Goal: Navigation & Orientation: Understand site structure

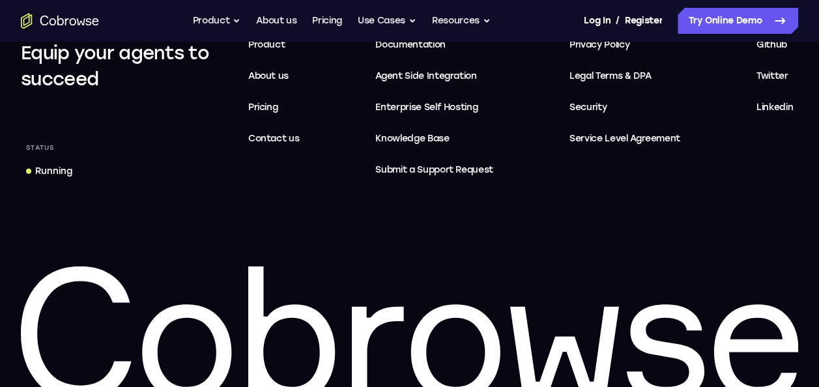
scroll to position [4078, 0]
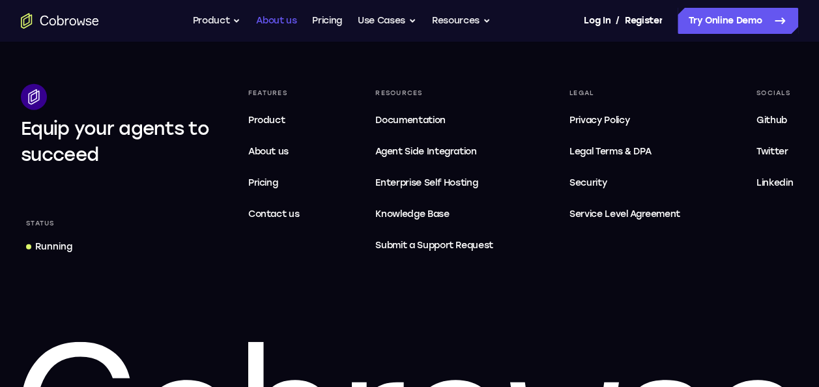
click at [291, 27] on link "About us" at bounding box center [276, 21] width 40 height 26
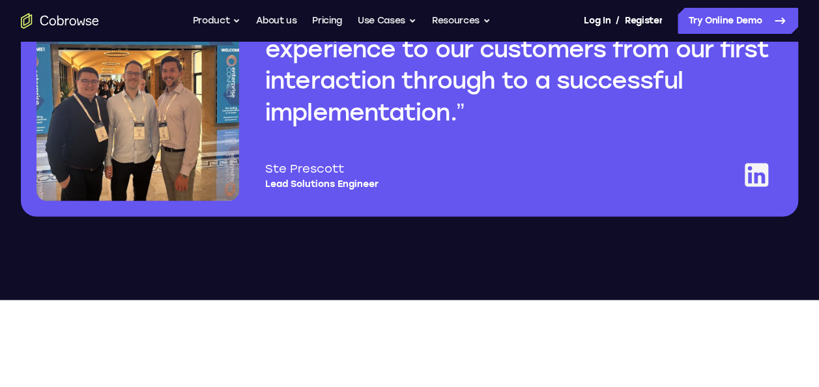
scroll to position [1113, 0]
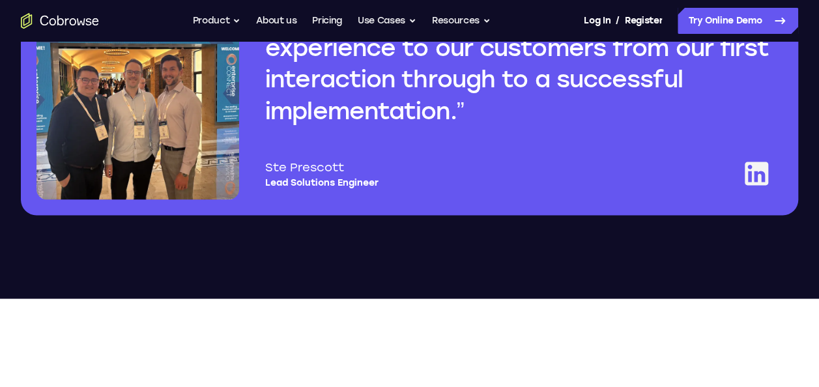
click at [758, 183] on icon at bounding box center [756, 173] width 23 height 23
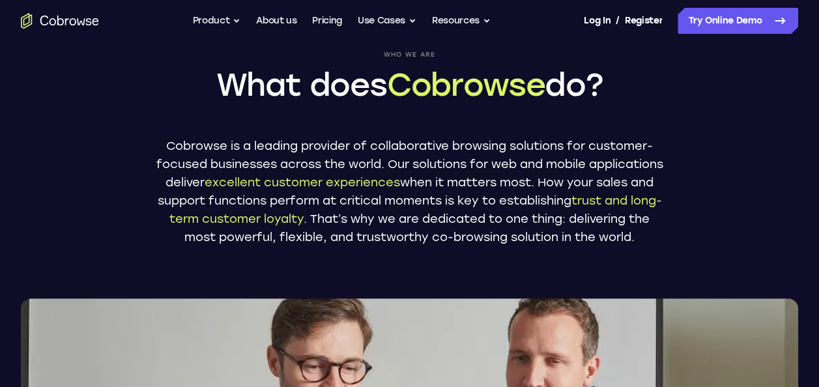
scroll to position [0, 0]
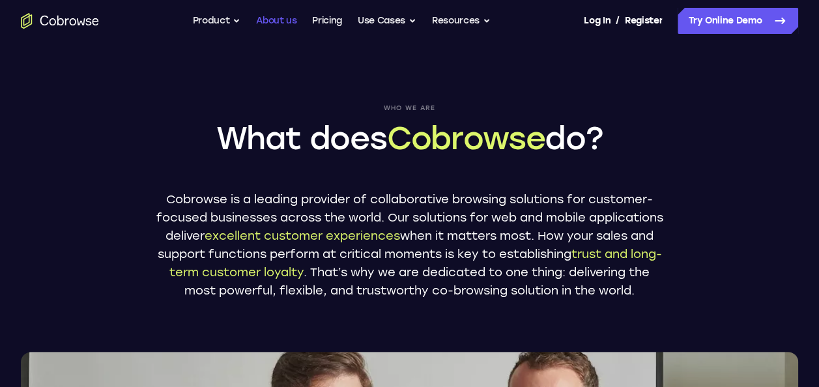
click at [276, 22] on link "About us" at bounding box center [276, 21] width 40 height 26
click at [212, 18] on button "Product" at bounding box center [217, 21] width 48 height 26
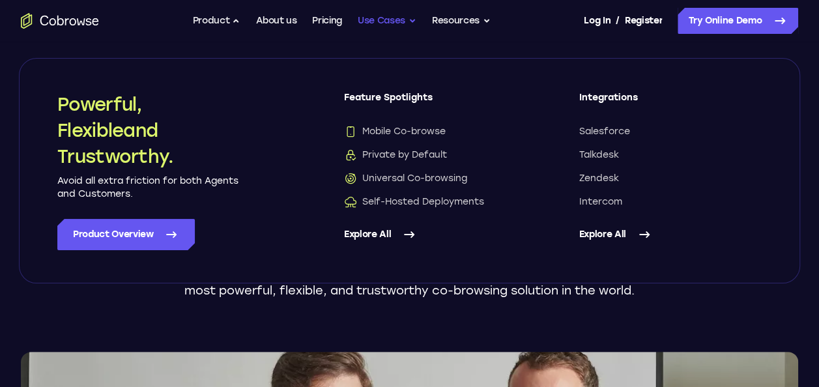
click at [409, 22] on button "Use Cases" at bounding box center [387, 21] width 59 height 26
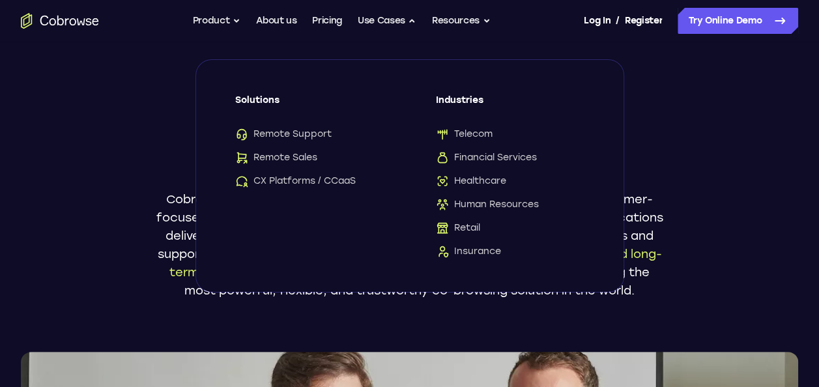
click at [107, 68] on div "Who we are What does Cobrowse do? Cobrowse is a leading provider of collaborati…" at bounding box center [409, 309] width 819 height 534
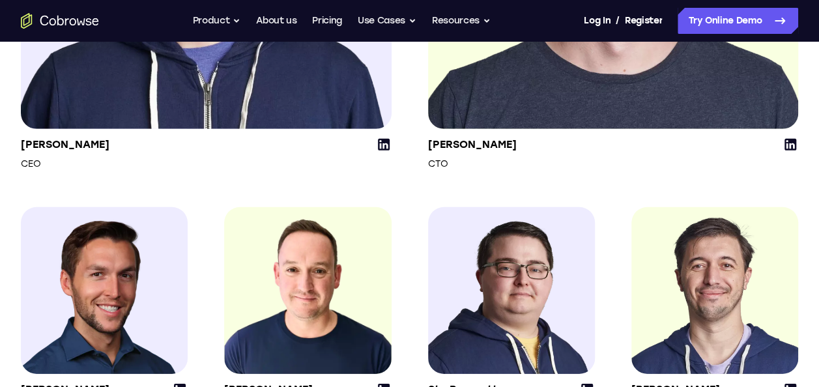
scroll to position [2005, 0]
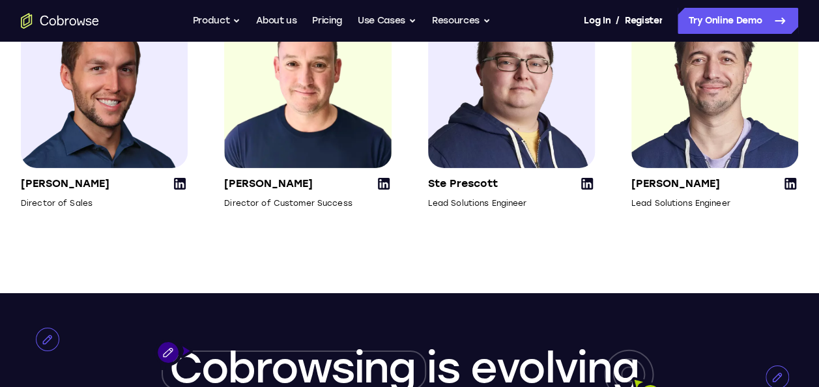
click at [182, 192] on icon at bounding box center [180, 184] width 16 height 16
